Goal: Navigation & Orientation: Find specific page/section

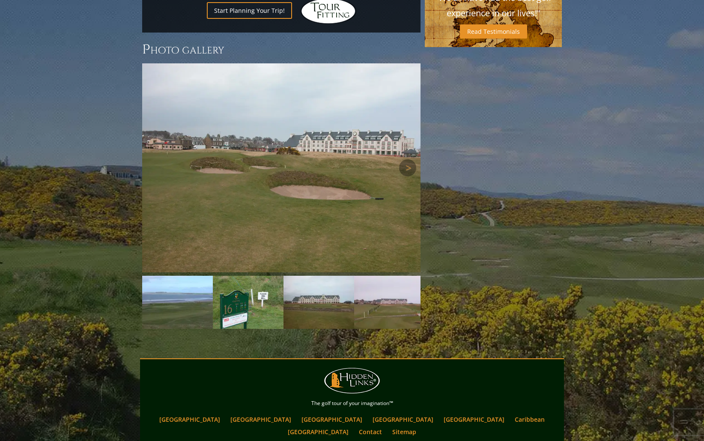
scroll to position [860, 0]
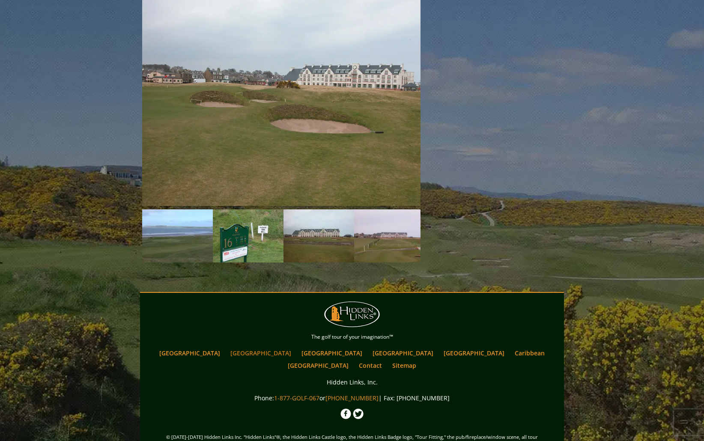
click at [253, 347] on link "[GEOGRAPHIC_DATA]" at bounding box center [260, 353] width 69 height 12
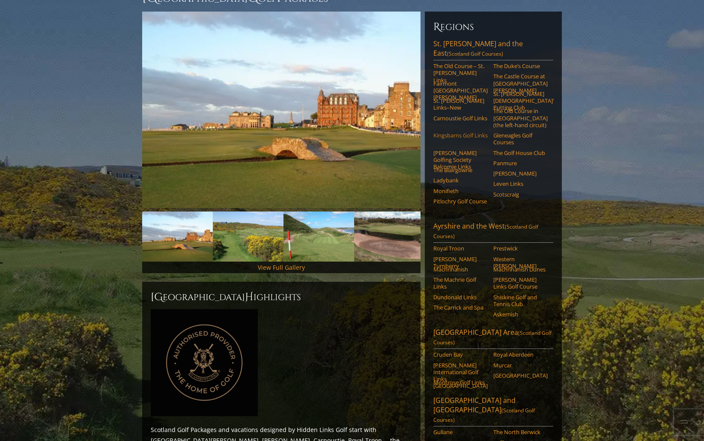
scroll to position [214, 0]
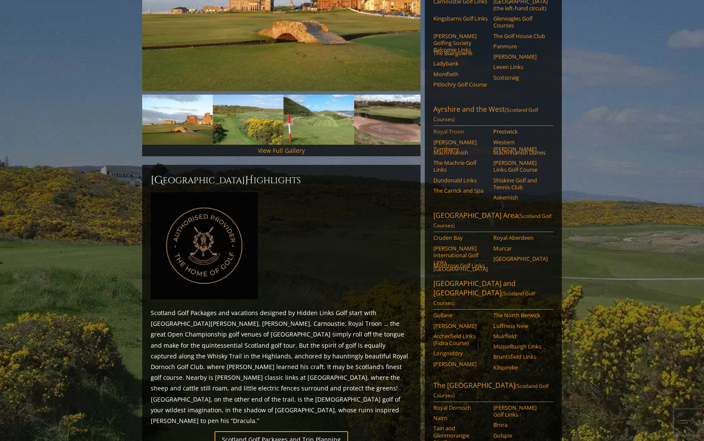
click at [460, 128] on link "Royal Troon" at bounding box center [461, 131] width 54 height 7
